Goal: Check status: Check status

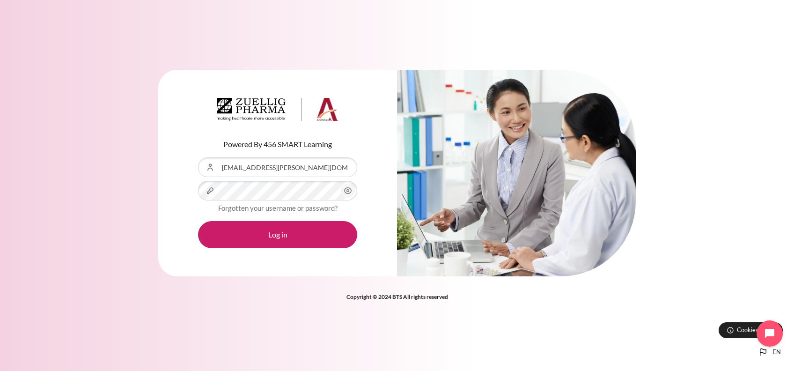
click at [198, 221] on button "Log in" at bounding box center [277, 234] width 159 height 27
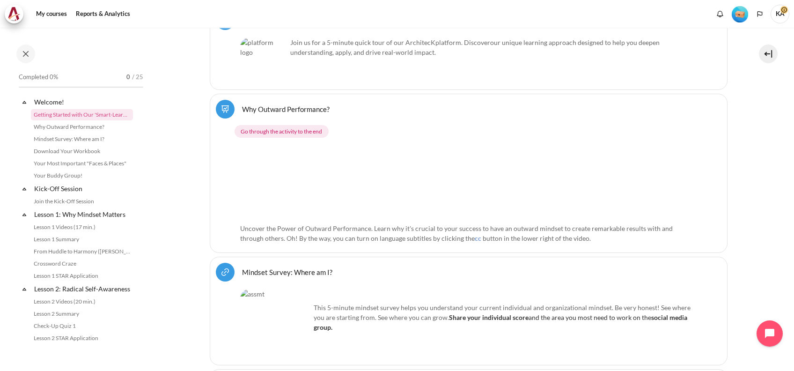
scroll to position [265, 0]
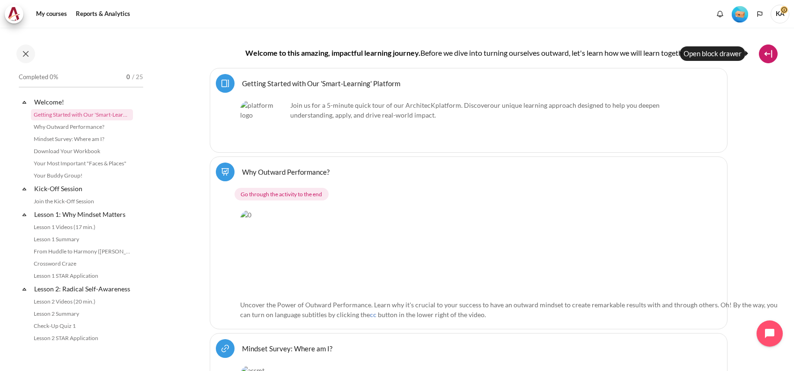
click at [768, 53] on button at bounding box center [768, 53] width 19 height 19
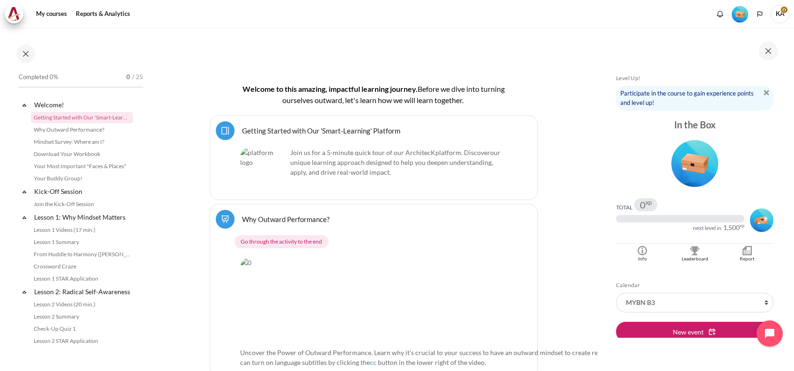
scroll to position [0, 0]
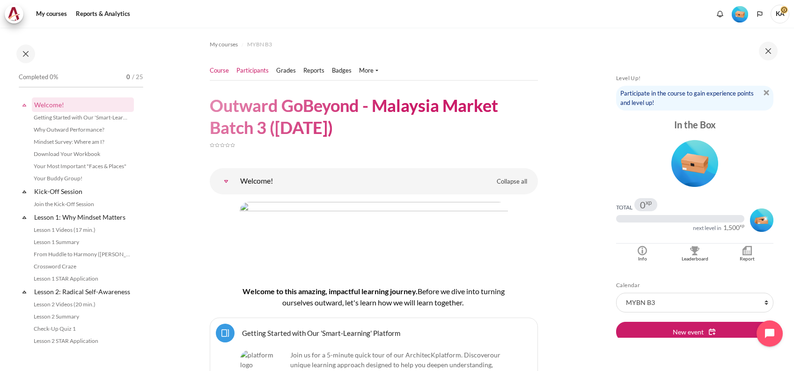
click at [259, 67] on link "Participants" at bounding box center [253, 70] width 32 height 9
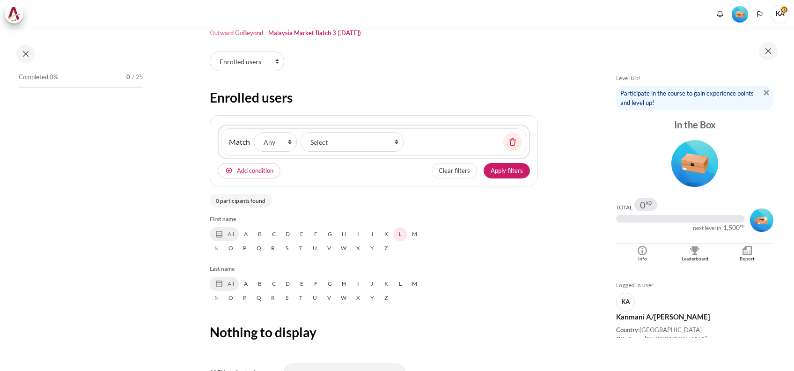
scroll to position [110, 0]
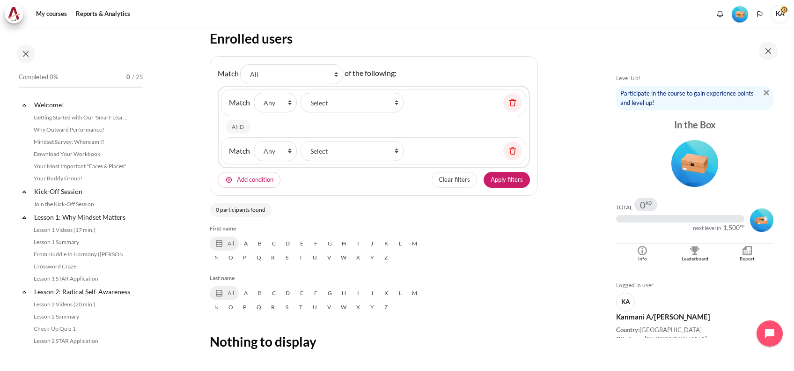
select select "groups"
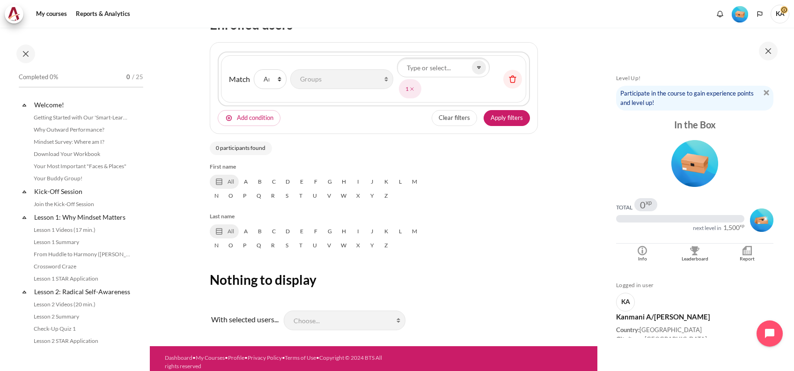
scroll to position [130, 0]
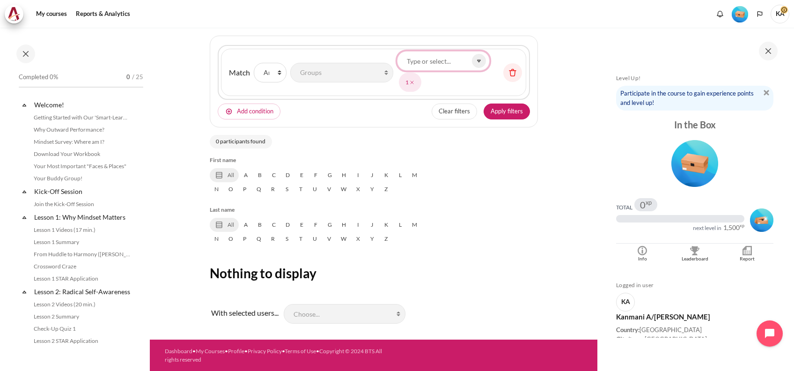
click at [453, 65] on input "Groups" at bounding box center [443, 61] width 93 height 20
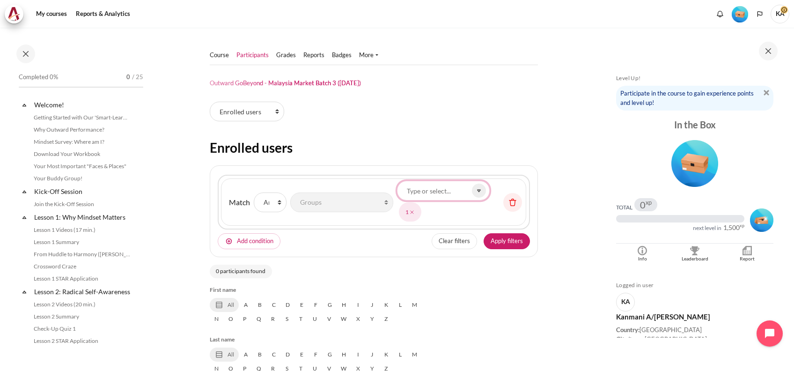
scroll to position [0, 0]
click at [235, 109] on select "Enrolled users Permissions" at bounding box center [247, 112] width 74 height 20
click at [210, 102] on select "Enrolled users Permissions" at bounding box center [247, 112] width 74 height 20
click at [287, 55] on link "Grades" at bounding box center [286, 55] width 20 height 9
